Goal: Task Accomplishment & Management: Use online tool/utility

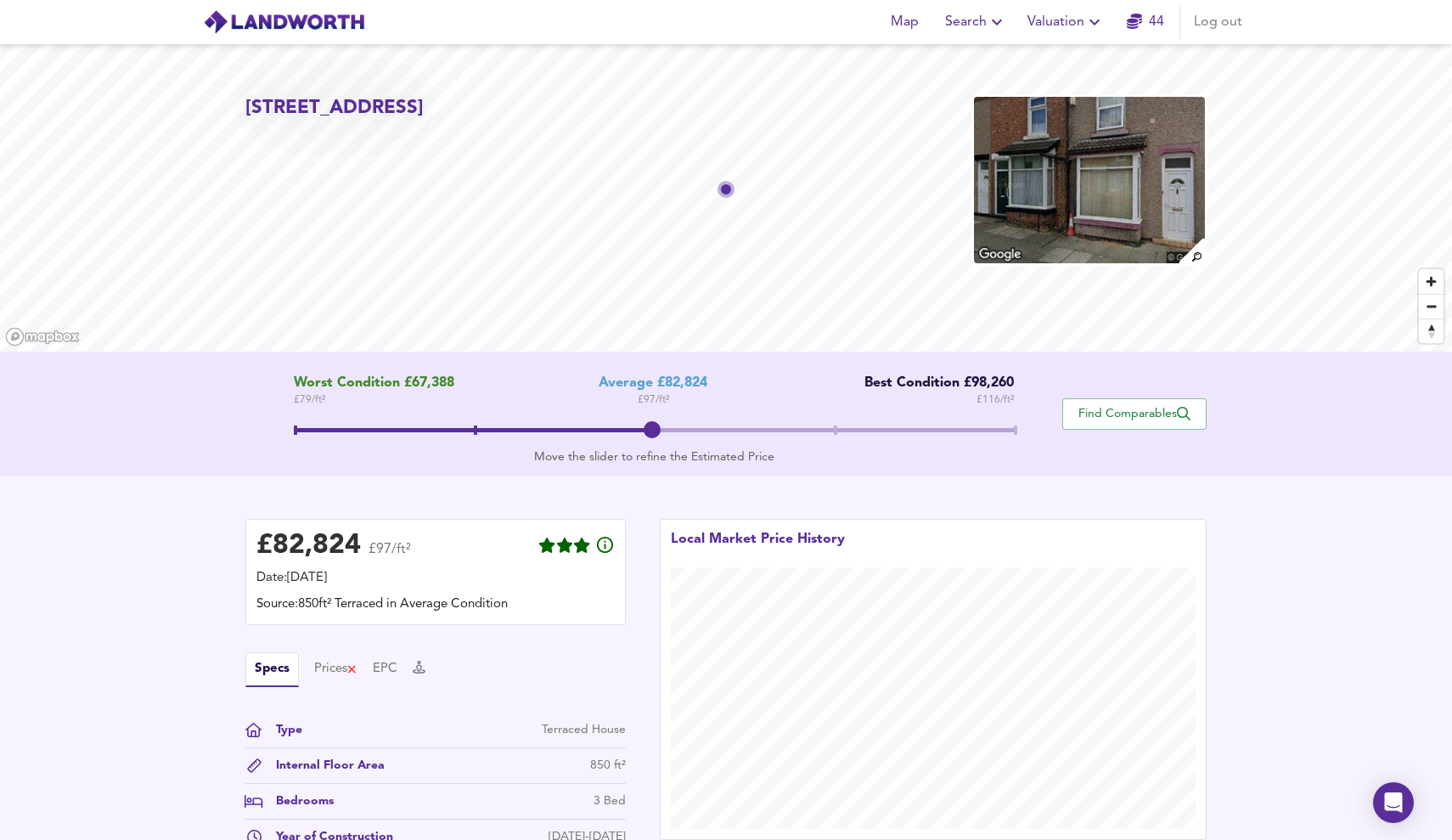
click at [1052, 23] on span "Valuation" at bounding box center [1066, 21] width 77 height 24
click at [1042, 52] on li "New Valuation Report" at bounding box center [1066, 61] width 203 height 30
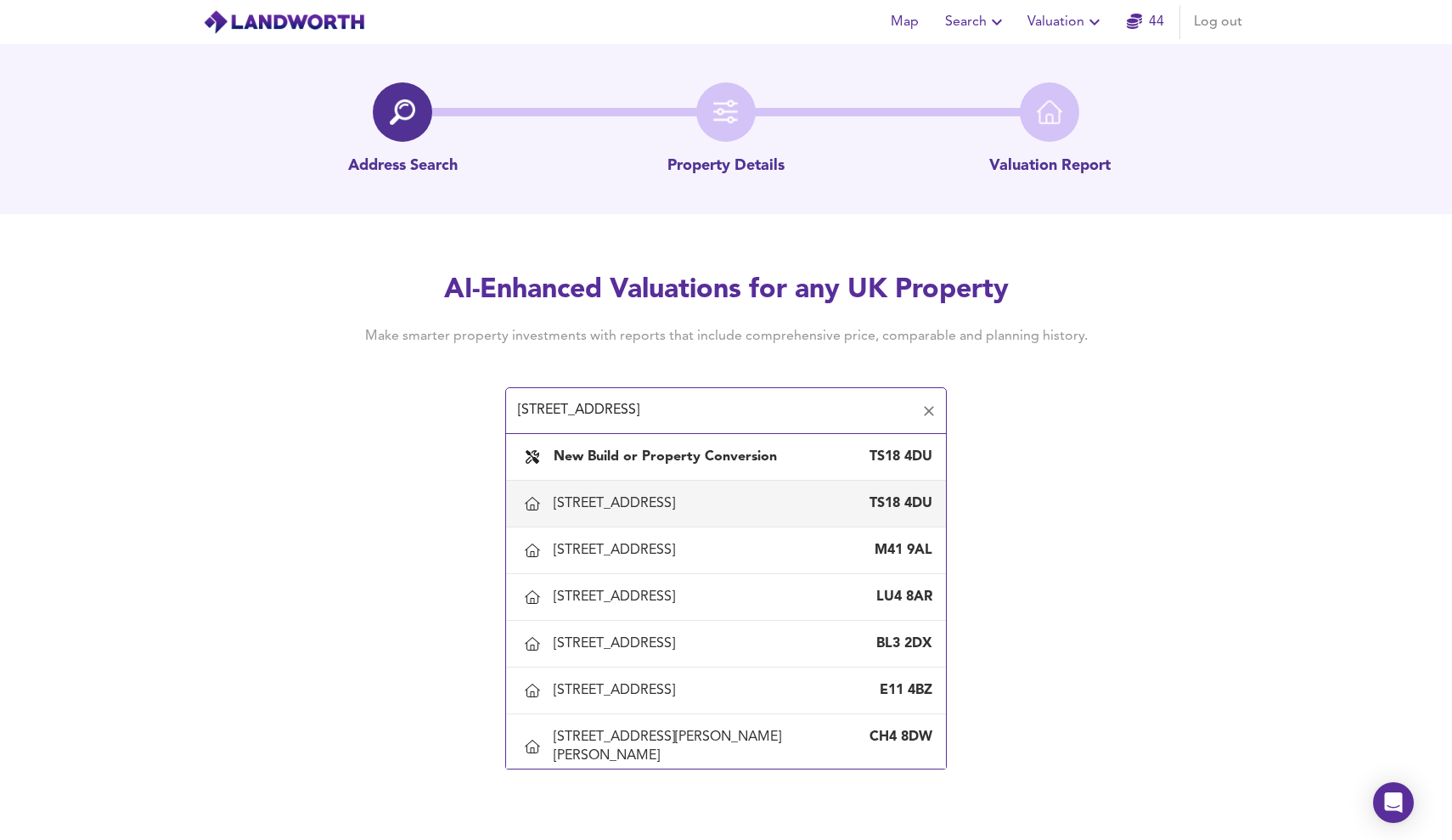
click at [842, 499] on div "[STREET_ADDRESS]" at bounding box center [743, 503] width 379 height 19
type input "[STREET_ADDRESS]"
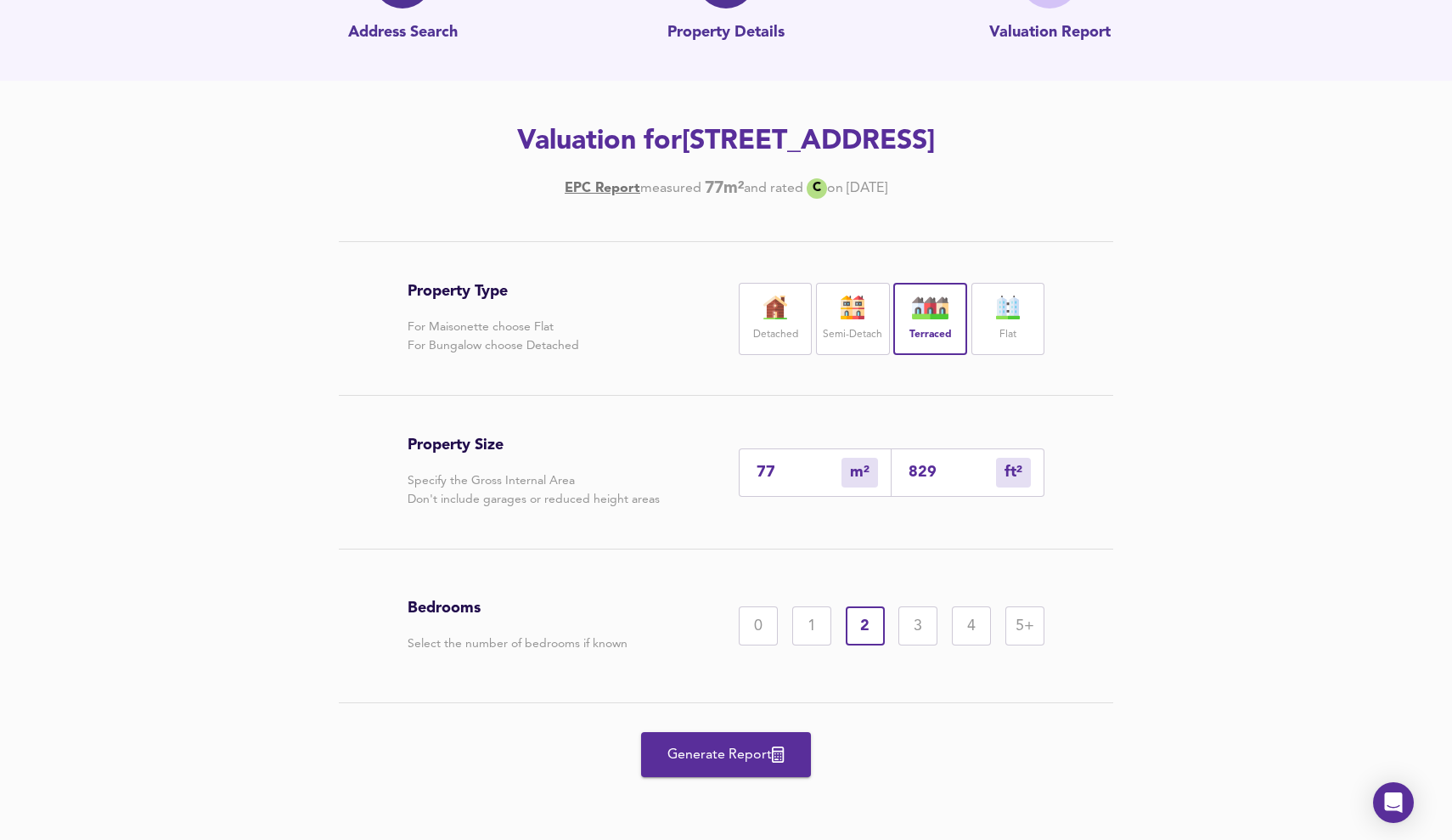
scroll to position [133, 0]
click at [731, 758] on span "Generate Report" at bounding box center [725, 754] width 136 height 24
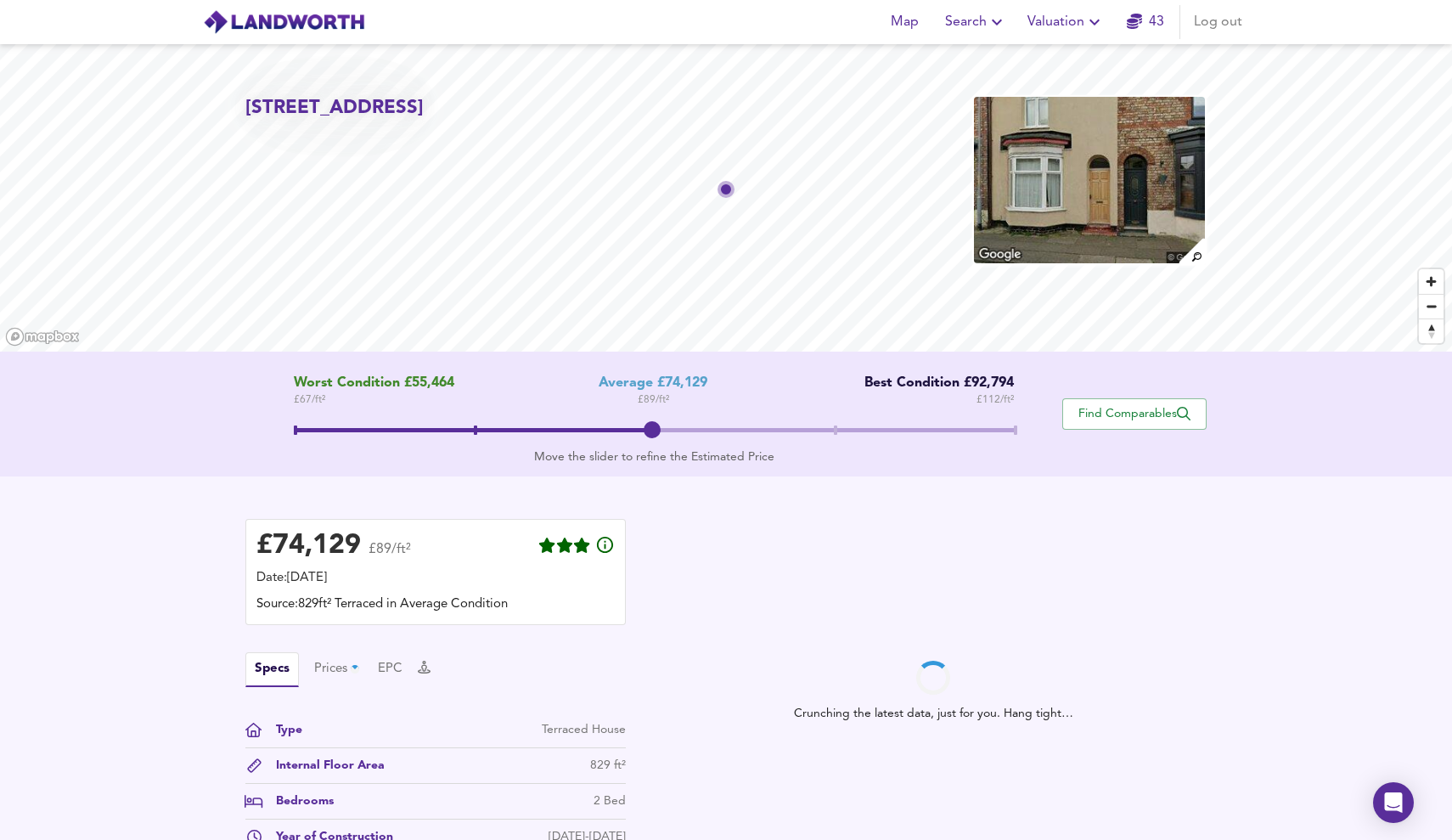
click at [840, 426] on span at bounding box center [653, 432] width 721 height 30
